Goal: Check status: Check status

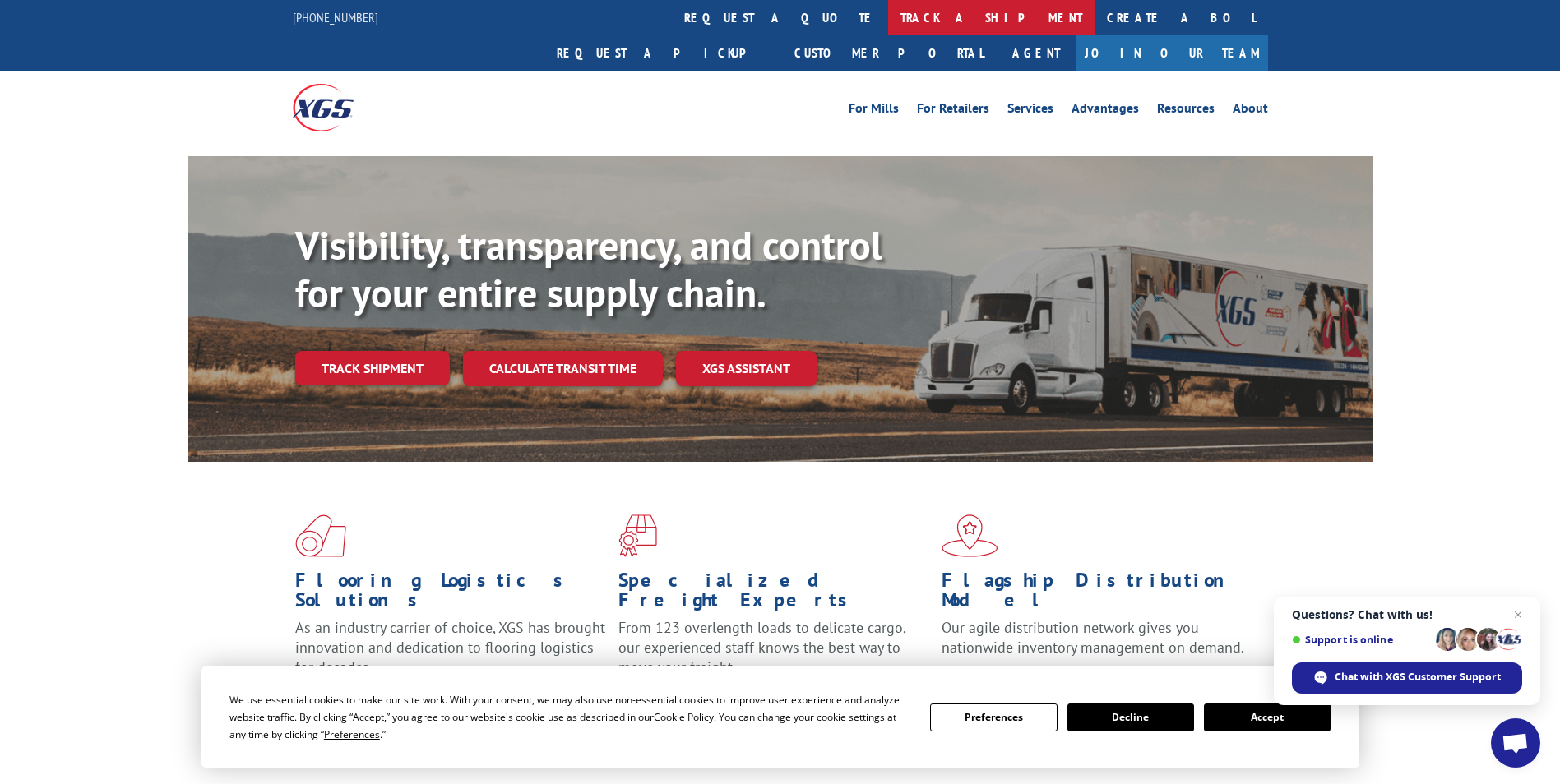
click at [888, 17] on link "track a shipment" at bounding box center [991, 17] width 206 height 35
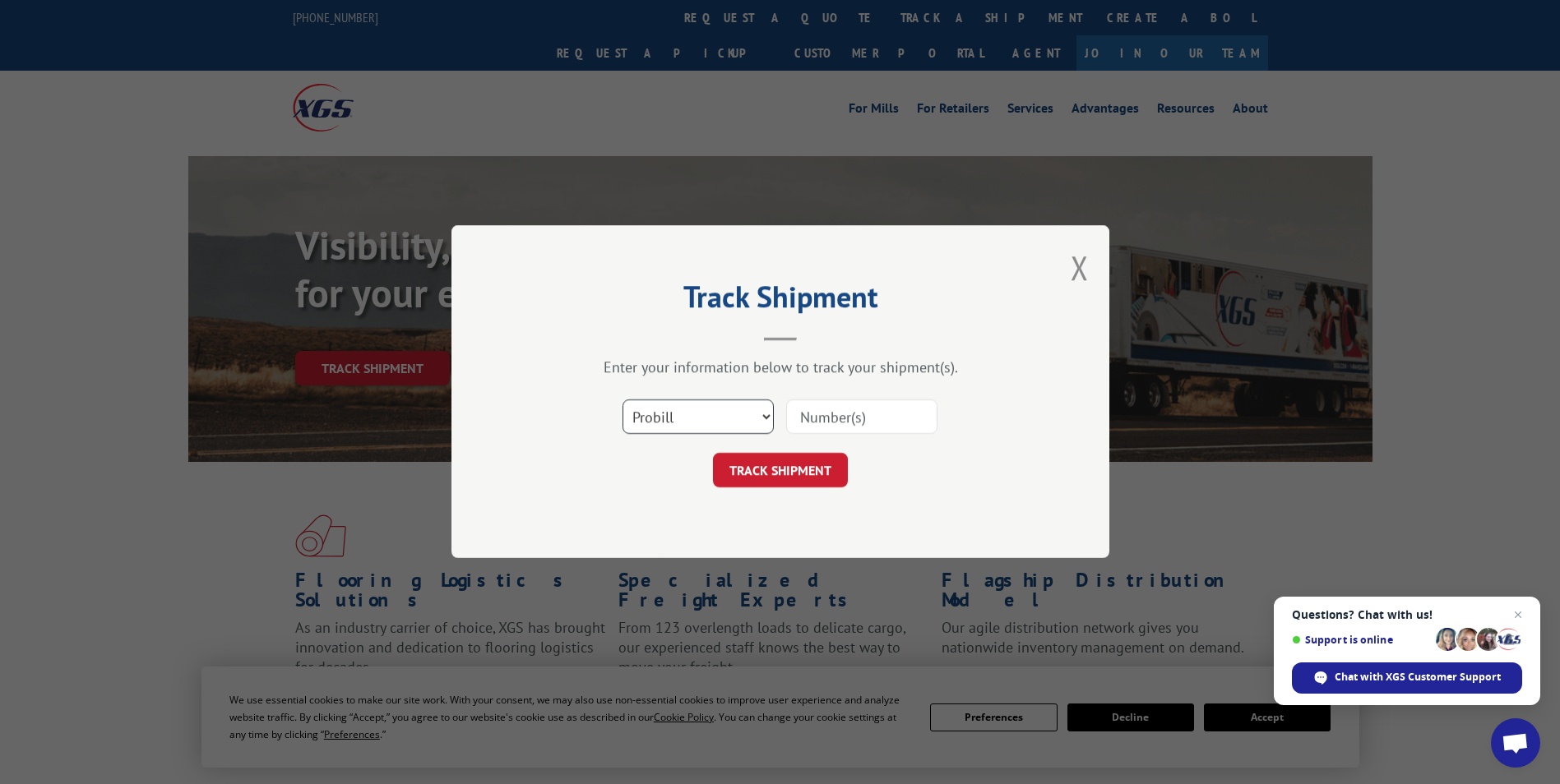
click at [700, 415] on select "Select category... Probill BOL PO" at bounding box center [698, 418] width 151 height 35
select select "po"
click at [623, 401] on select "Select category... Probill BOL PO" at bounding box center [698, 418] width 151 height 35
click at [836, 417] on input at bounding box center [861, 418] width 151 height 35
paste input "81511049"
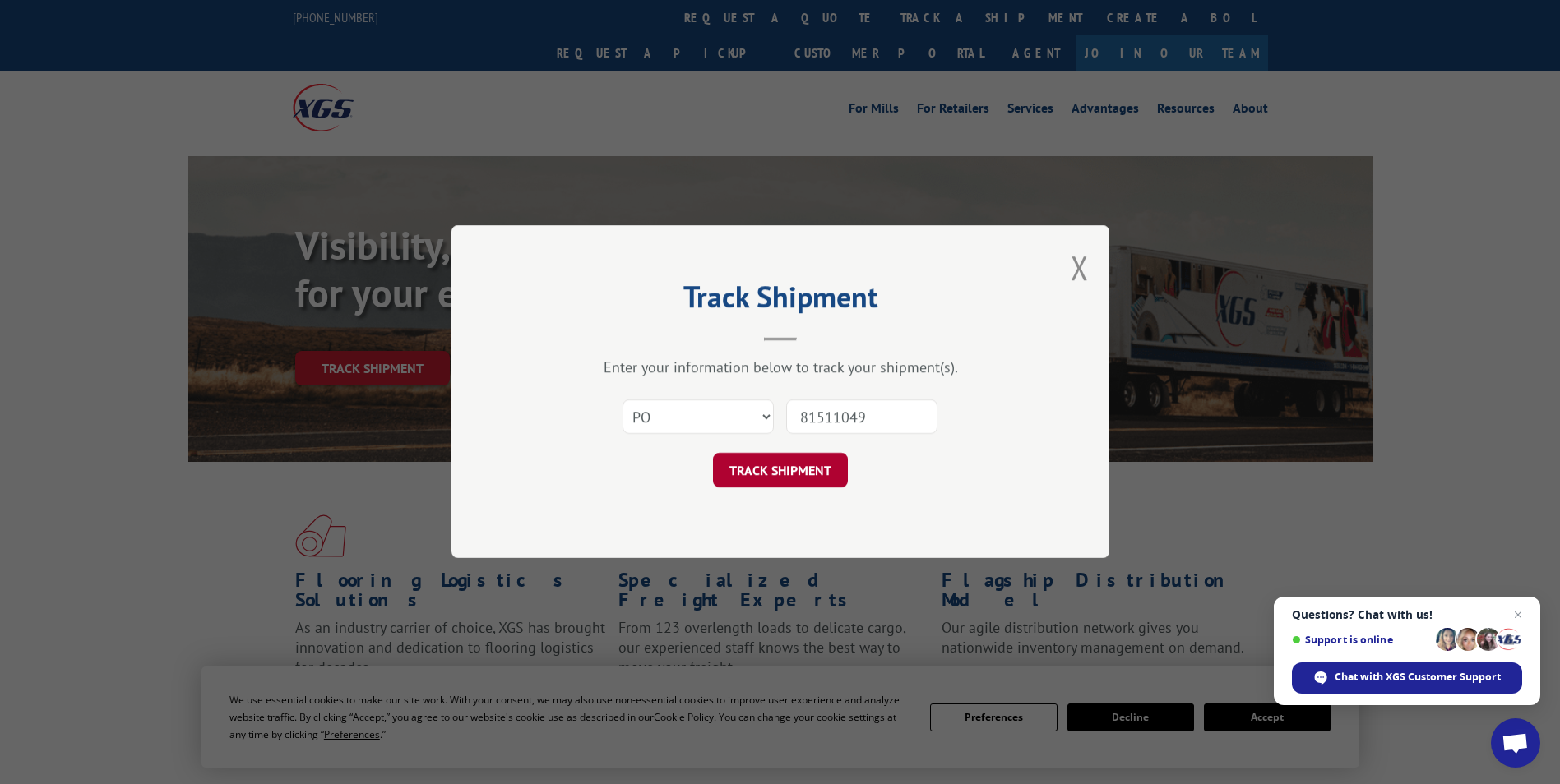
type input "81511049"
click at [780, 478] on button "TRACK SHIPMENT" at bounding box center [780, 471] width 135 height 35
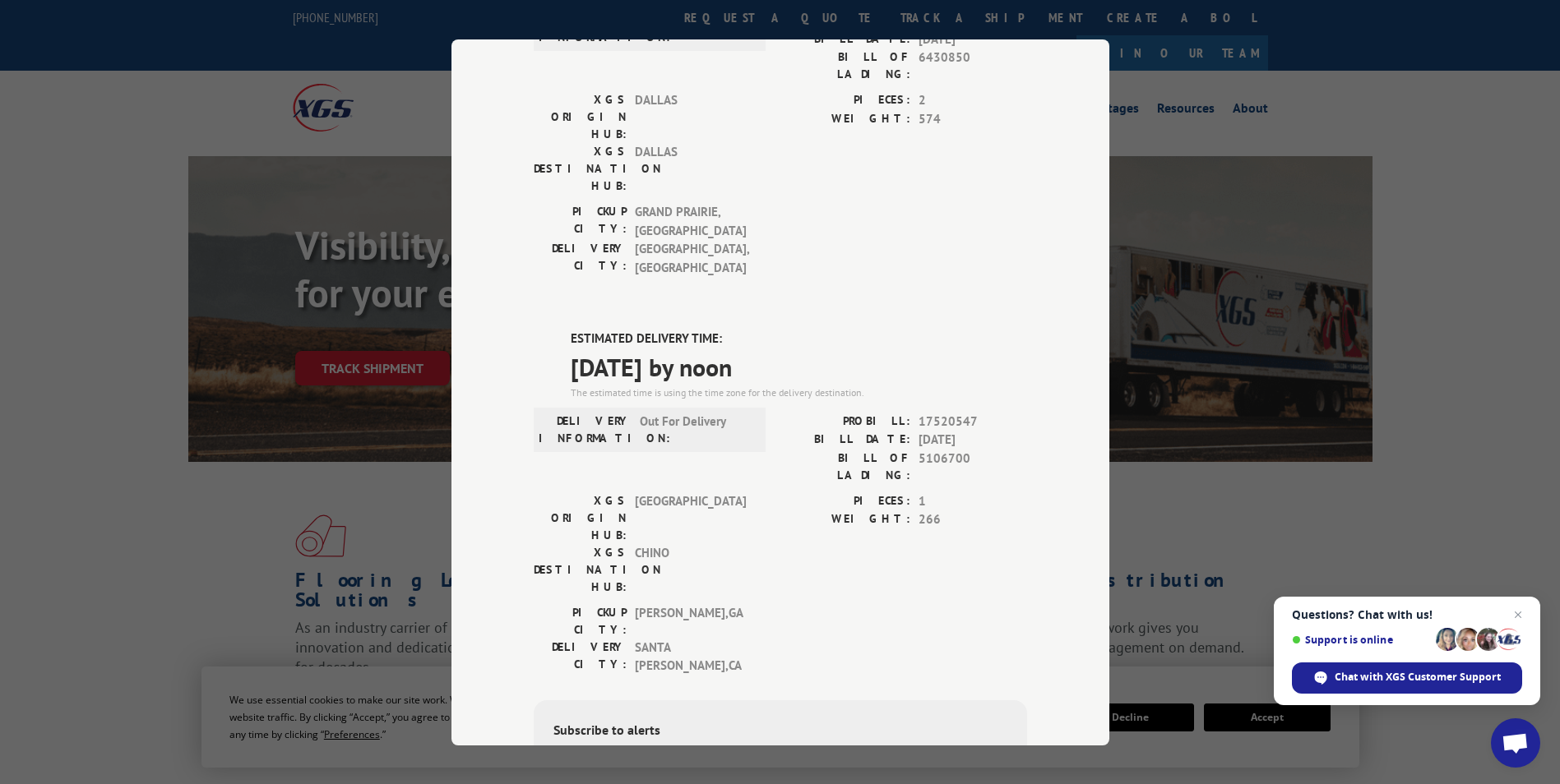
scroll to position [298, 0]
